Goal: Find specific page/section: Find specific page/section

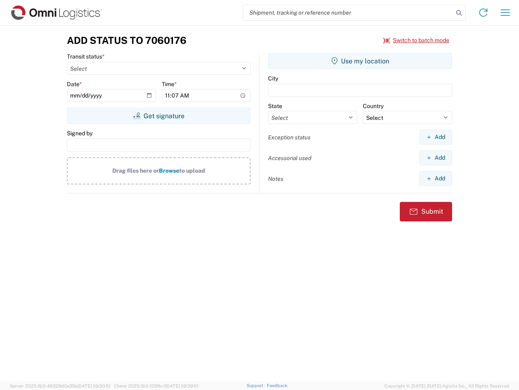
click at [349, 13] on input "search" at bounding box center [348, 12] width 210 height 15
click at [459, 13] on icon at bounding box center [459, 12] width 11 height 11
click at [484, 13] on icon at bounding box center [483, 12] width 13 height 13
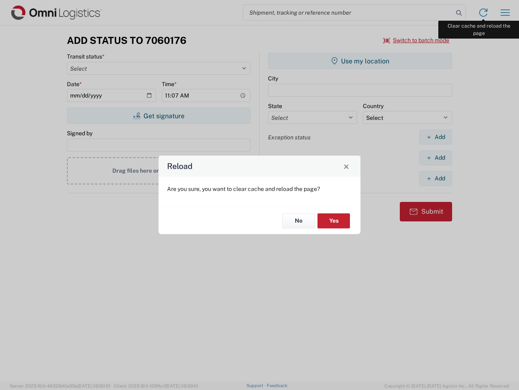
click at [506, 13] on div "Reload Are you sure, you want to clear cache and reload the page? No Yes" at bounding box center [259, 195] width 519 height 390
click at [417, 40] on div "Reload Are you sure, you want to clear cache and reload the page? No Yes" at bounding box center [259, 195] width 519 height 390
click at [159, 116] on div "Reload Are you sure, you want to clear cache and reload the page? No Yes" at bounding box center [259, 195] width 519 height 390
click at [360, 61] on div "Reload Are you sure, you want to clear cache and reload the page? No Yes" at bounding box center [259, 195] width 519 height 390
click at [436, 137] on div "Reload Are you sure, you want to clear cache and reload the page? No Yes" at bounding box center [259, 195] width 519 height 390
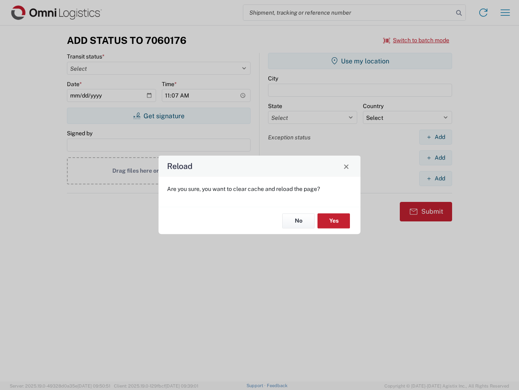
click at [436, 157] on div "Reload Are you sure, you want to clear cache and reload the page? No Yes" at bounding box center [259, 195] width 519 height 390
click at [436, 178] on div "Reload Are you sure, you want to clear cache and reload the page? No Yes" at bounding box center [259, 195] width 519 height 390
